Goal: Task Accomplishment & Management: Manage account settings

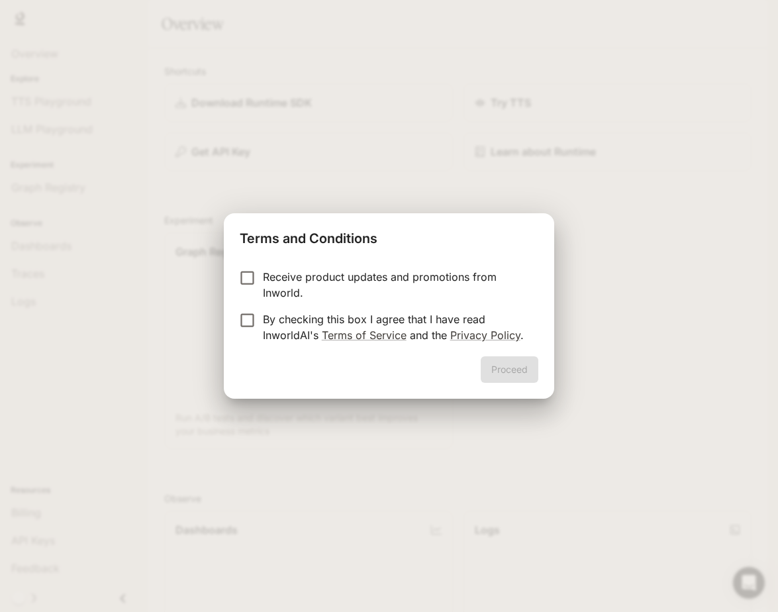
click at [265, 322] on p "By checking this box I agree that I have read InworldAI's Terms of Service and …" at bounding box center [395, 327] width 265 height 32
click at [515, 374] on button "Proceed" at bounding box center [510, 369] width 58 height 26
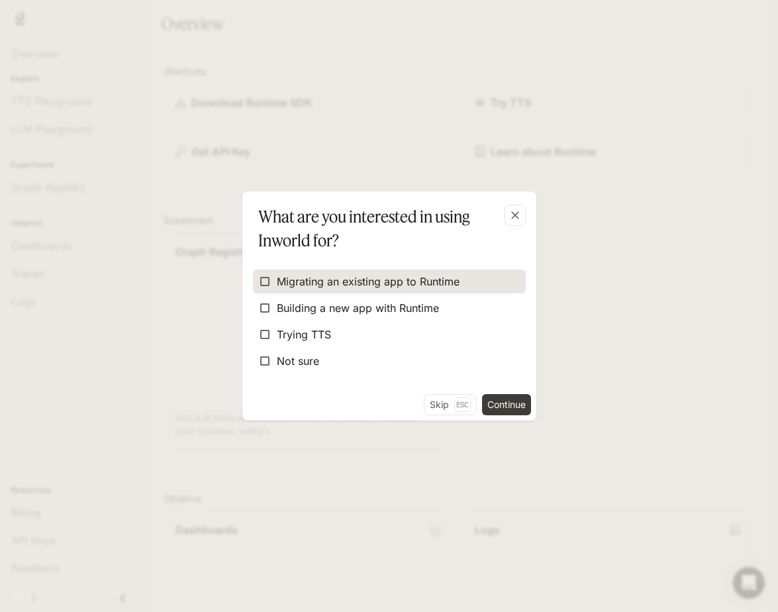
click at [305, 285] on span "Migrating an existing app to Runtime" at bounding box center [368, 281] width 183 height 16
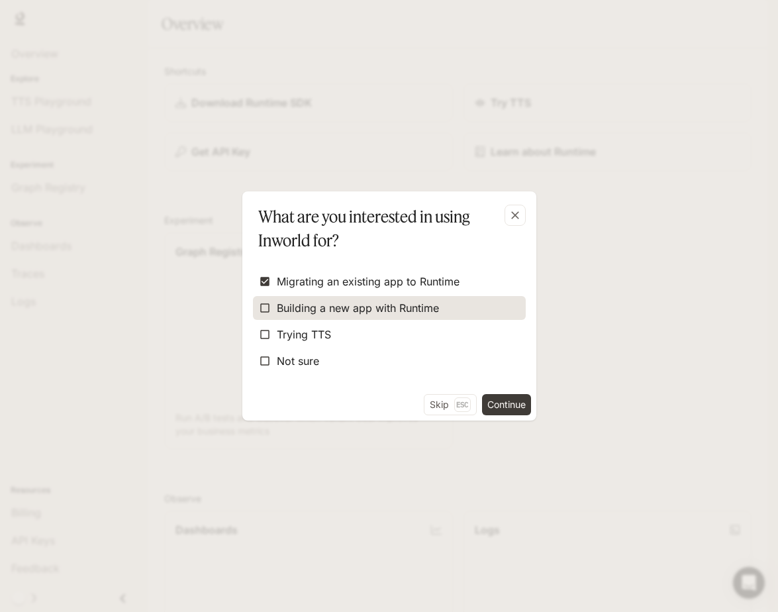
click at [271, 307] on div "What are you interested in using Inworld for? Migrating an existing app to Runt…" at bounding box center [389, 305] width 294 height 229
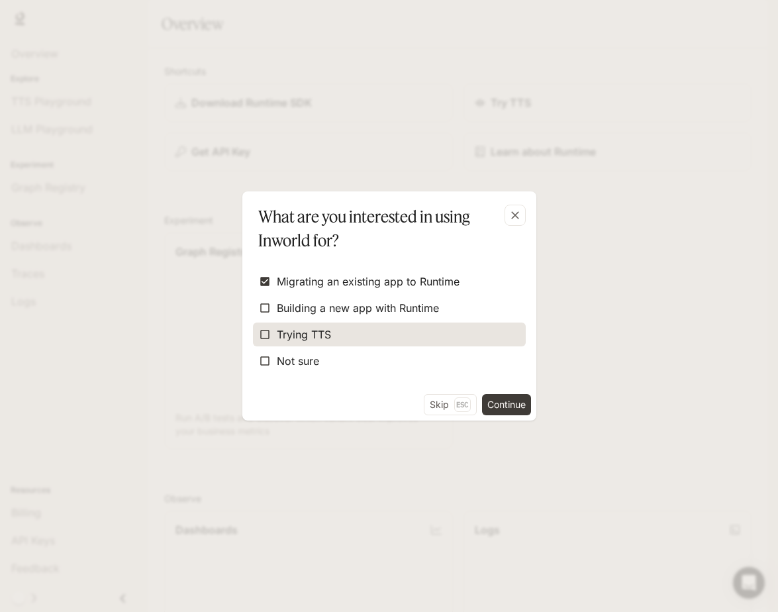
click at [277, 328] on span "Trying TTS" at bounding box center [304, 334] width 54 height 16
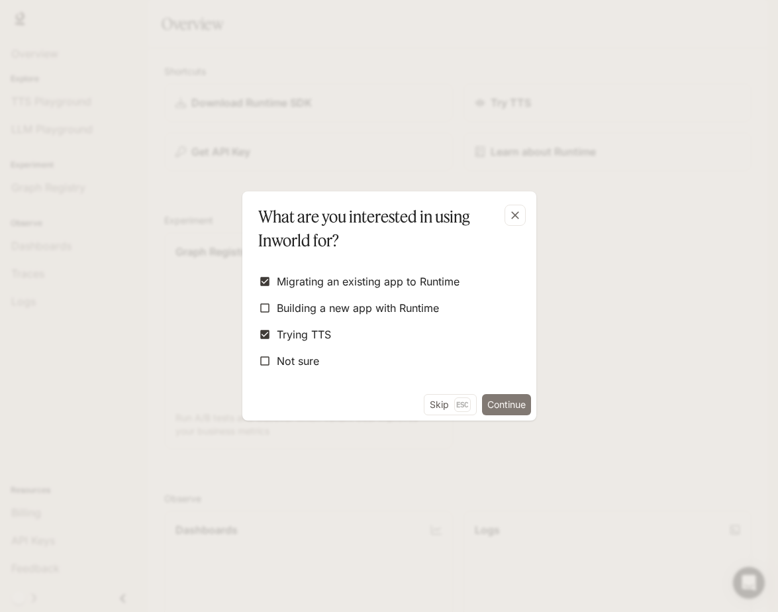
click at [494, 396] on button "Continue" at bounding box center [506, 404] width 49 height 21
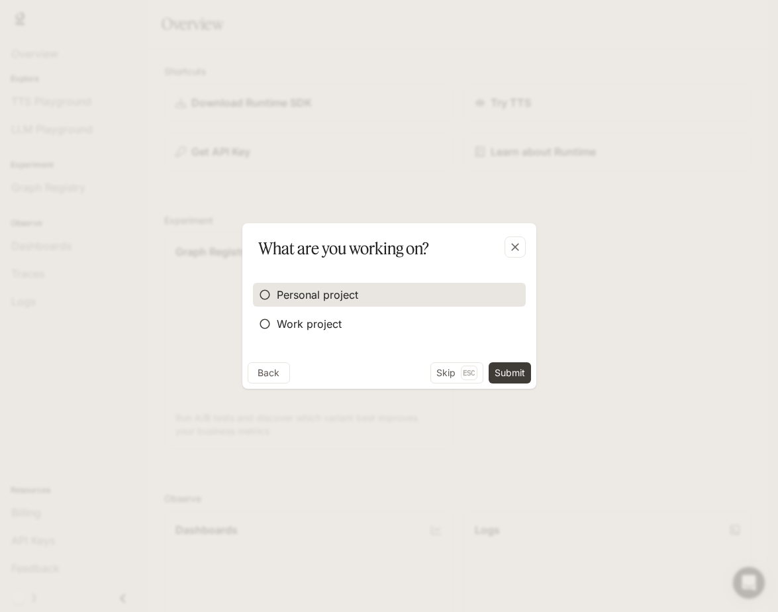
click at [334, 296] on span "Personal project" at bounding box center [317, 295] width 81 height 16
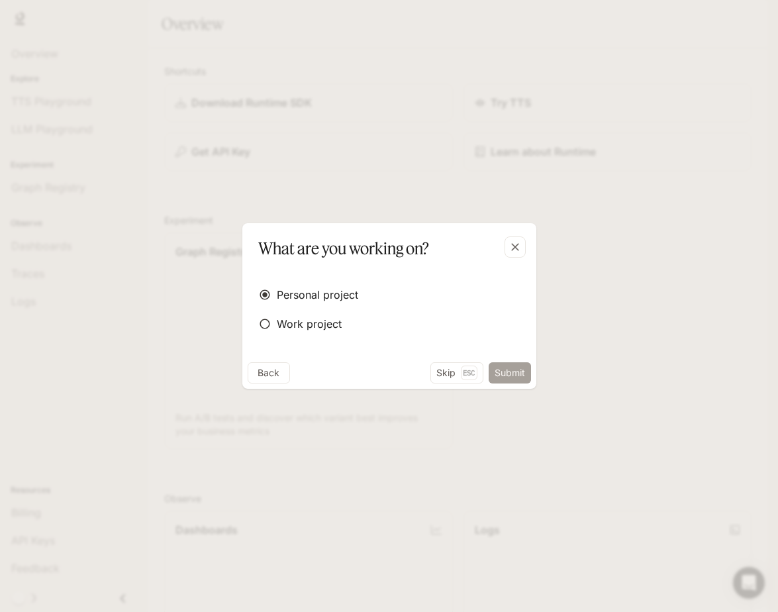
click at [513, 371] on button "Submit" at bounding box center [510, 372] width 42 height 21
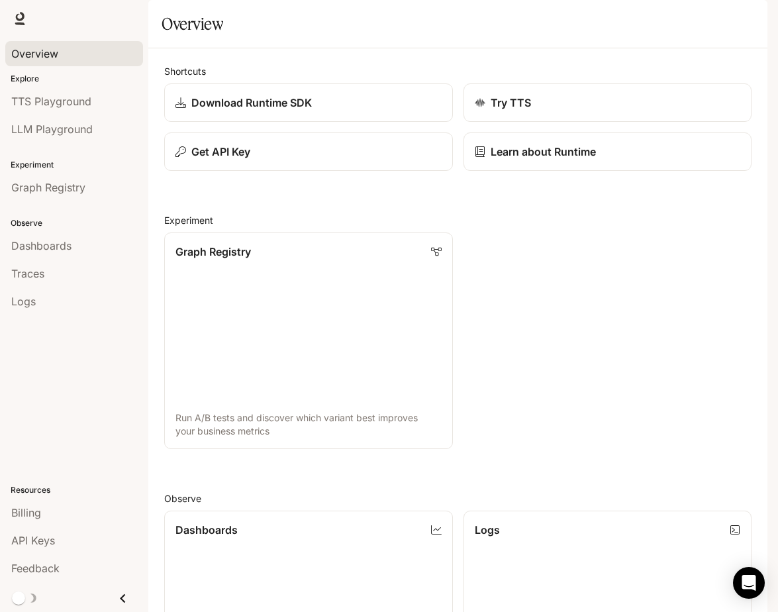
click at [73, 63] on link "Overview" at bounding box center [74, 53] width 138 height 25
click at [33, 99] on span "TTS Playground" at bounding box center [51, 101] width 80 height 16
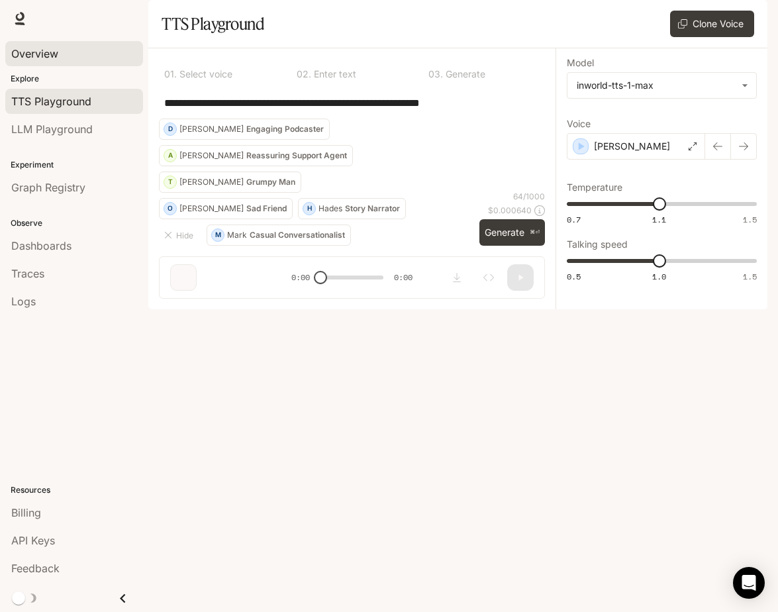
click at [42, 64] on link "Overview" at bounding box center [74, 53] width 138 height 25
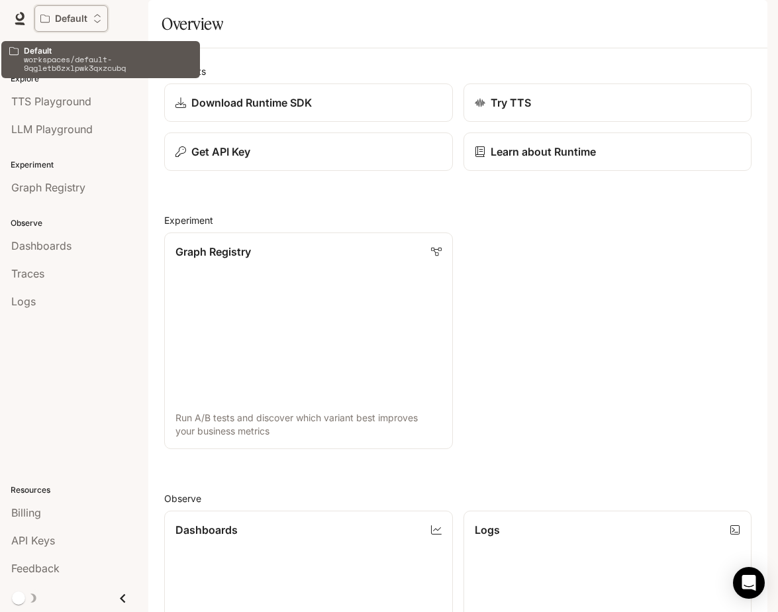
click at [90, 24] on button "Default" at bounding box center [70, 18] width 73 height 26
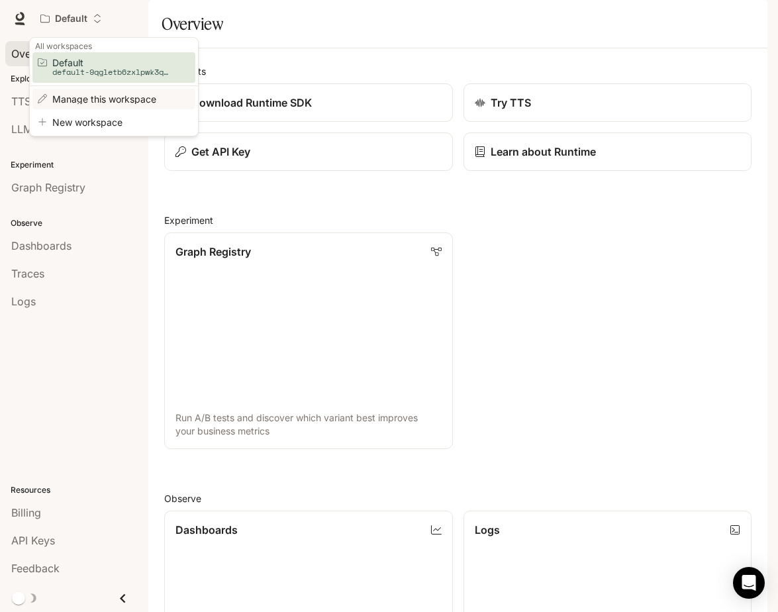
click at [108, 95] on span "Manage this workspace" at bounding box center [111, 99] width 119 height 10
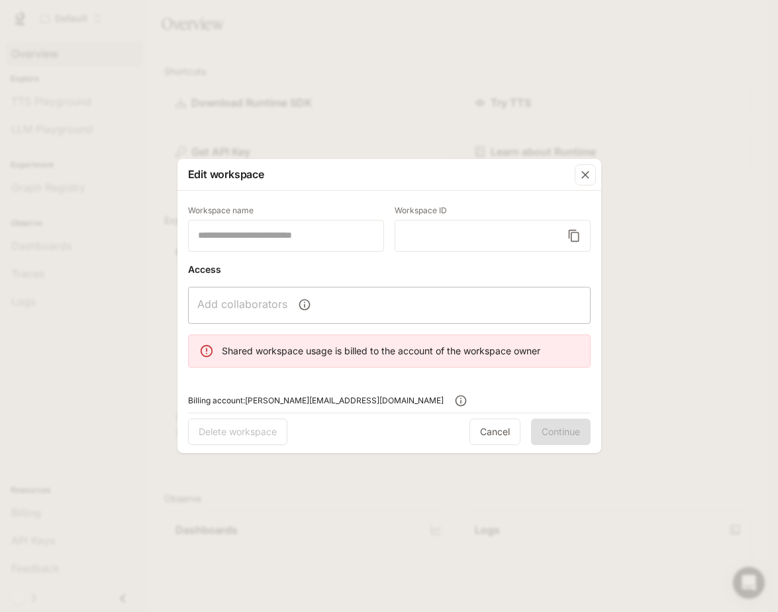
type input "*******"
type input "**********"
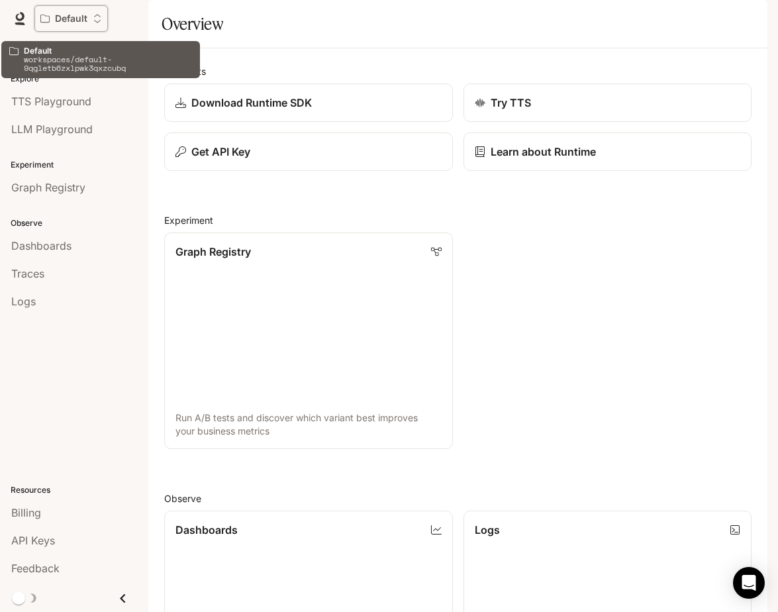
click at [70, 19] on p "Default" at bounding box center [71, 18] width 32 height 11
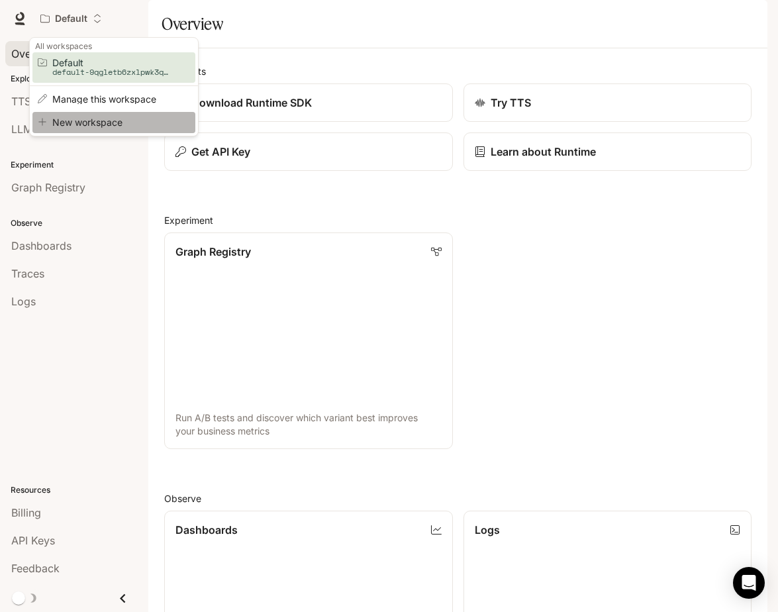
click at [78, 126] on span "New workspace" at bounding box center [111, 122] width 119 height 10
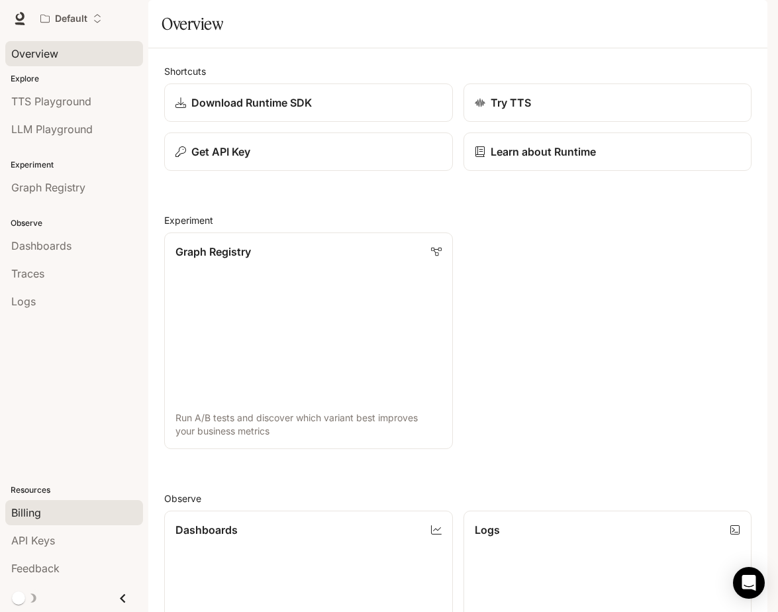
click at [83, 513] on div "Billing" at bounding box center [74, 512] width 126 height 16
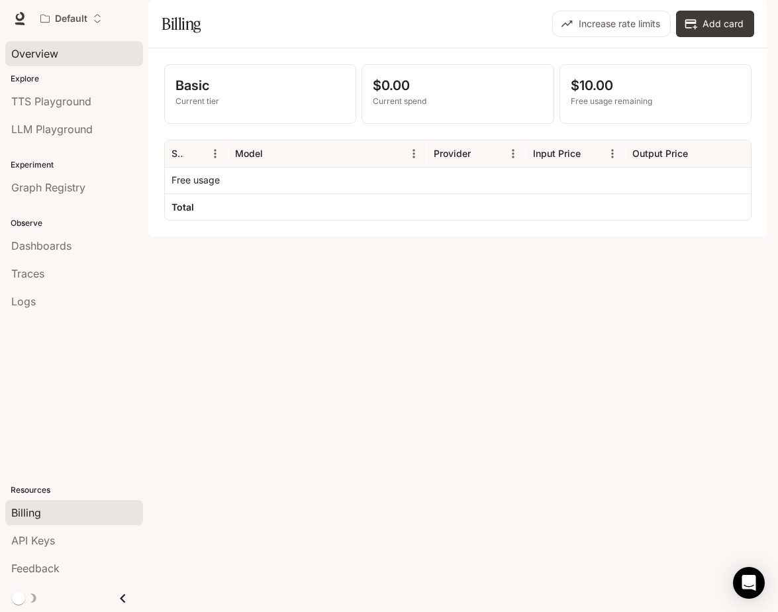
click at [71, 63] on link "Overview" at bounding box center [74, 53] width 138 height 25
